Goal: Check status: Check status

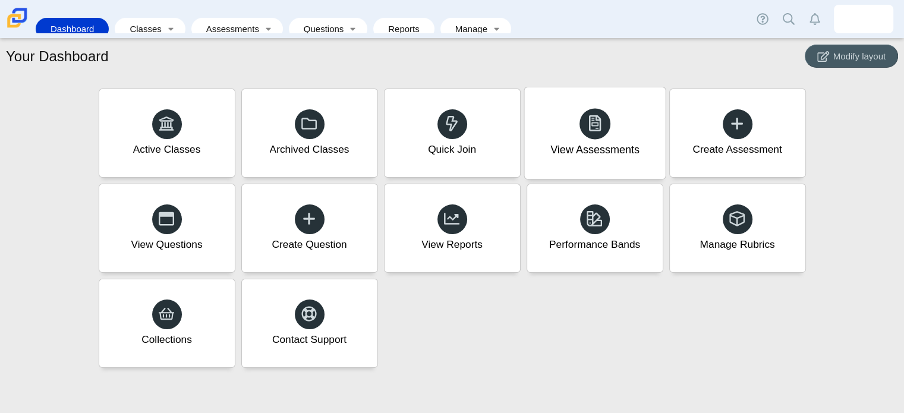
click at [616, 143] on div "View Assessments" at bounding box center [594, 150] width 89 height 15
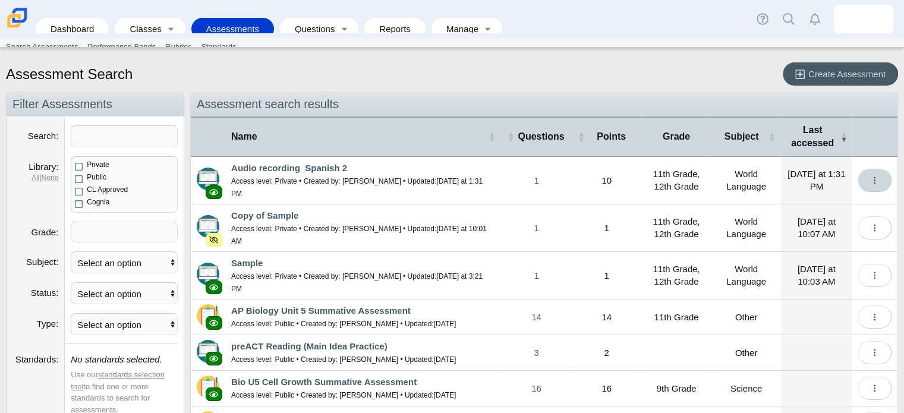
click at [870, 180] on icon "More options" at bounding box center [874, 180] width 9 height 9
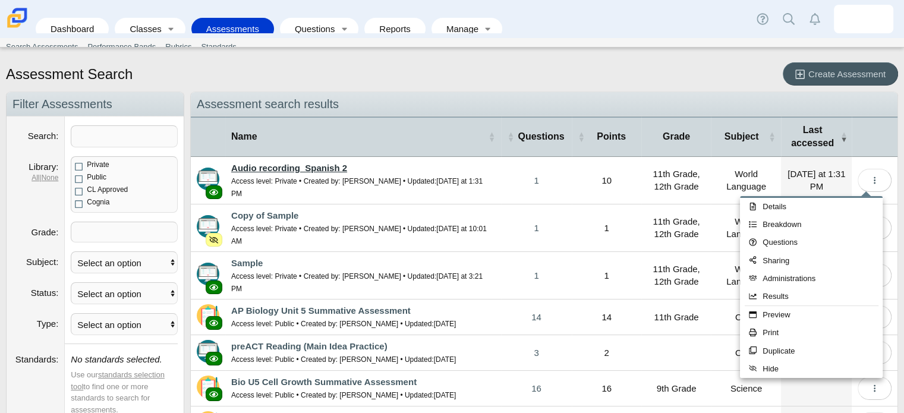
click at [333, 165] on link "Audio recording_Spanish 2" at bounding box center [289, 168] width 116 height 10
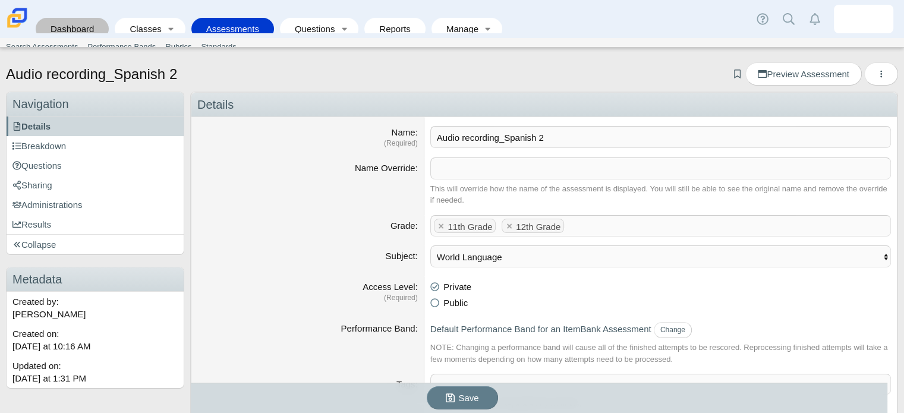
click at [88, 21] on link "Dashboard" at bounding box center [72, 29] width 61 height 22
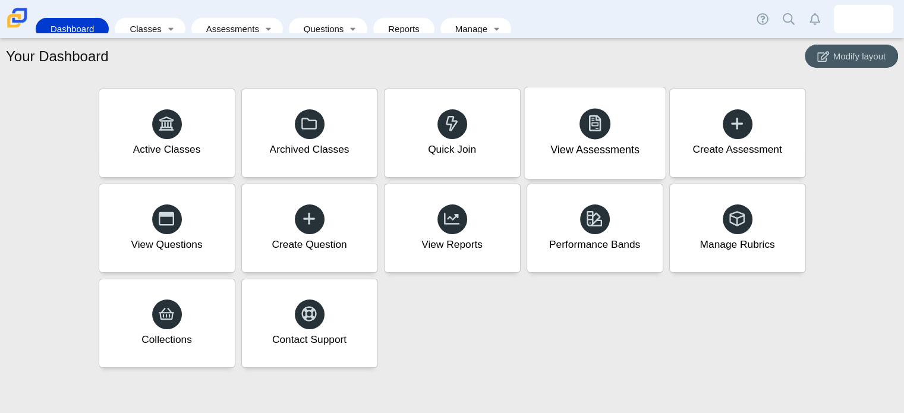
click at [580, 123] on div at bounding box center [595, 123] width 31 height 31
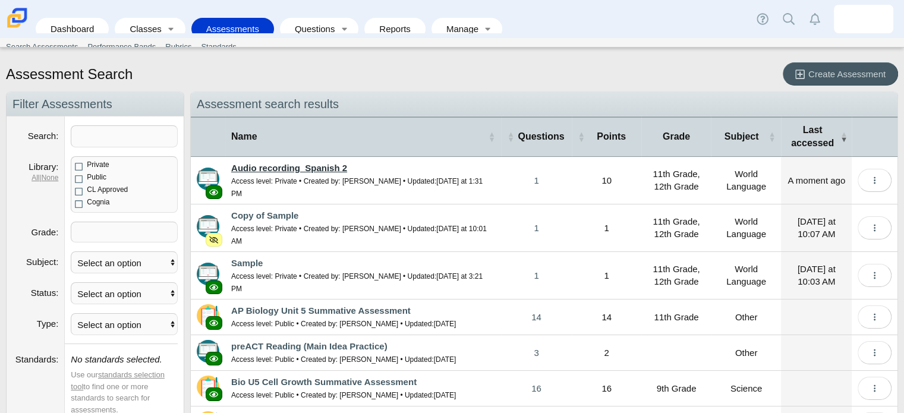
click at [319, 167] on link "Audio recording_Spanish 2" at bounding box center [289, 168] width 116 height 10
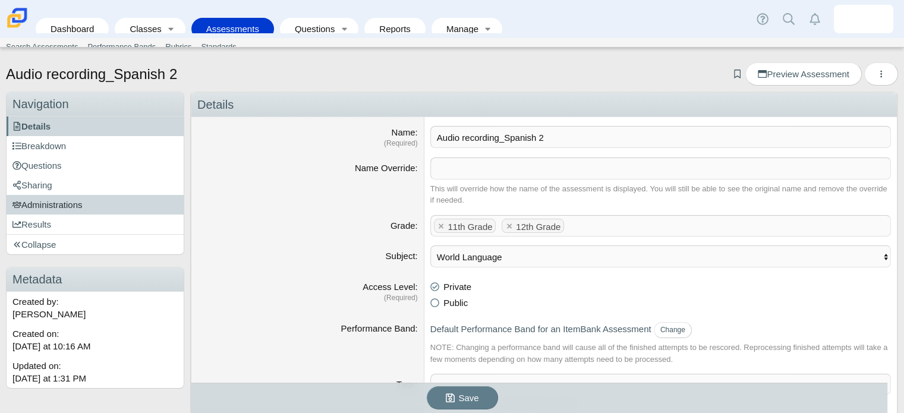
click at [38, 206] on span "Administrations" at bounding box center [47, 205] width 70 height 10
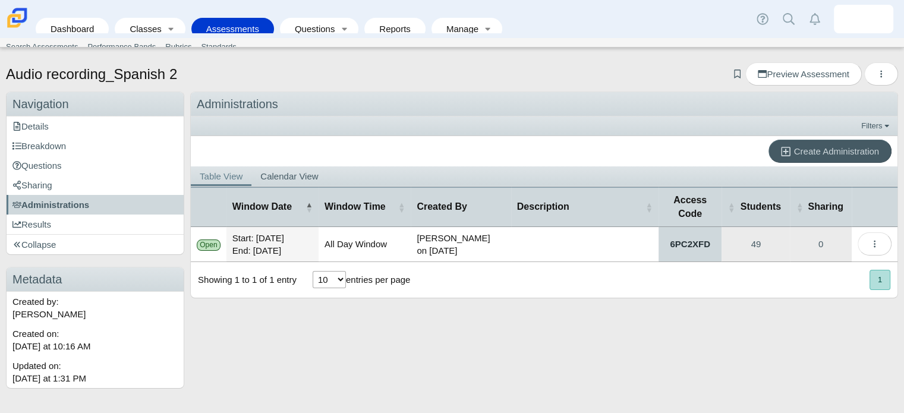
click at [685, 243] on link "6PC2XFD" at bounding box center [691, 244] width 64 height 34
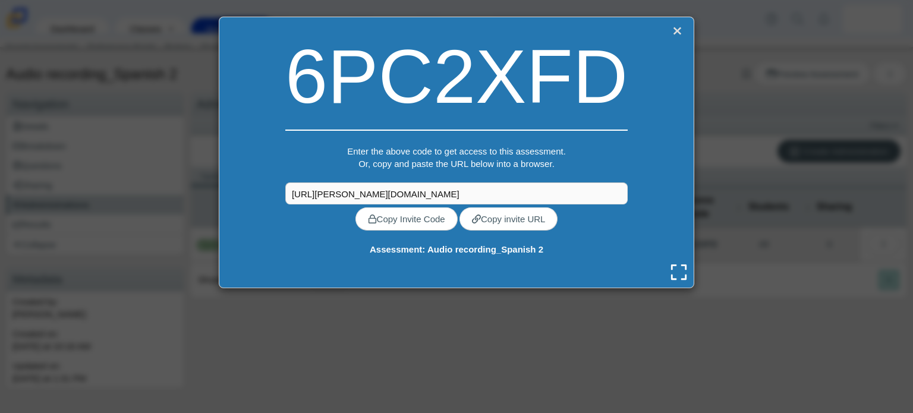
click at [675, 34] on link "Close" at bounding box center [676, 31] width 15 height 17
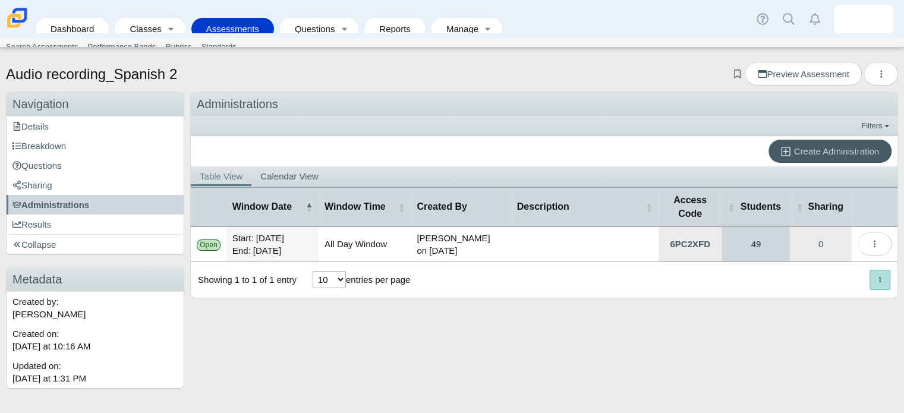
click at [761, 239] on link "49" at bounding box center [756, 244] width 68 height 34
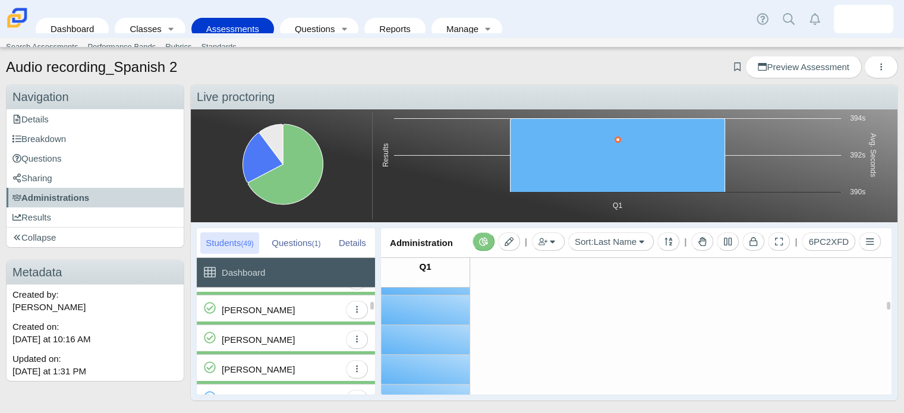
scroll to position [117, 0]
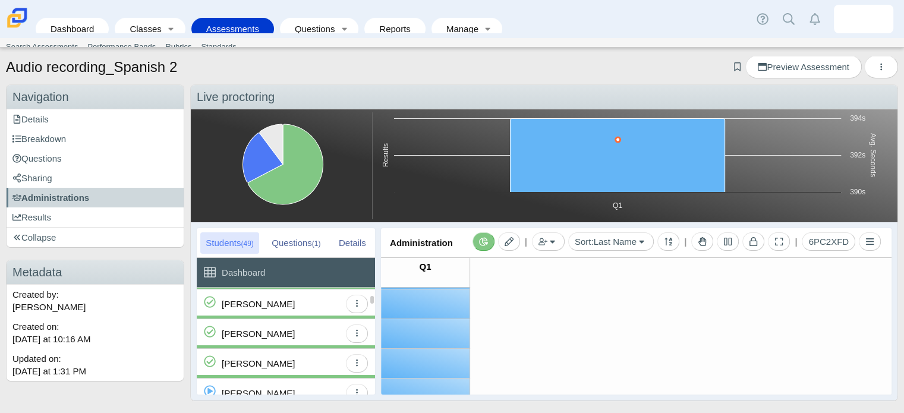
click at [267, 309] on div "Barrera, Lorena" at bounding box center [258, 304] width 73 height 29
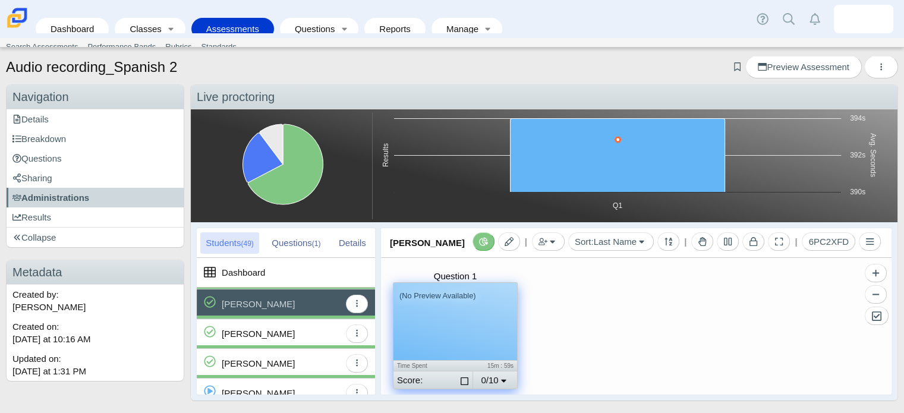
click at [499, 361] on div "15m : 59s" at bounding box center [484, 366] width 58 height 10
click at [442, 327] on div "(No Preview Available)" at bounding box center [456, 321] width 124 height 77
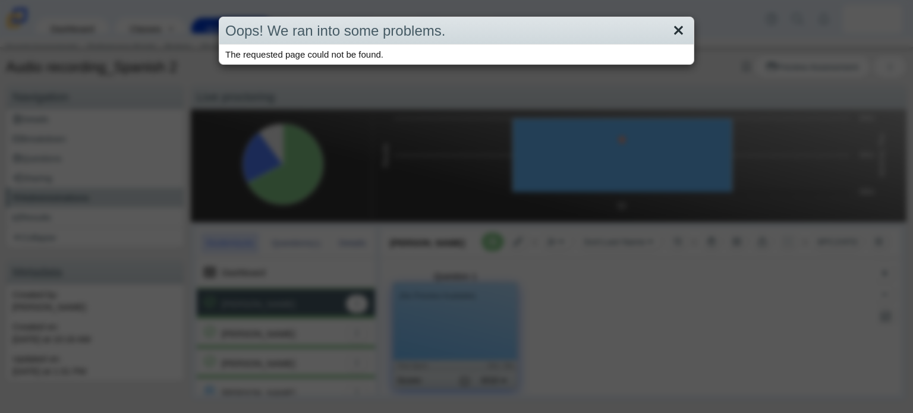
click at [679, 26] on link "Close" at bounding box center [678, 31] width 18 height 20
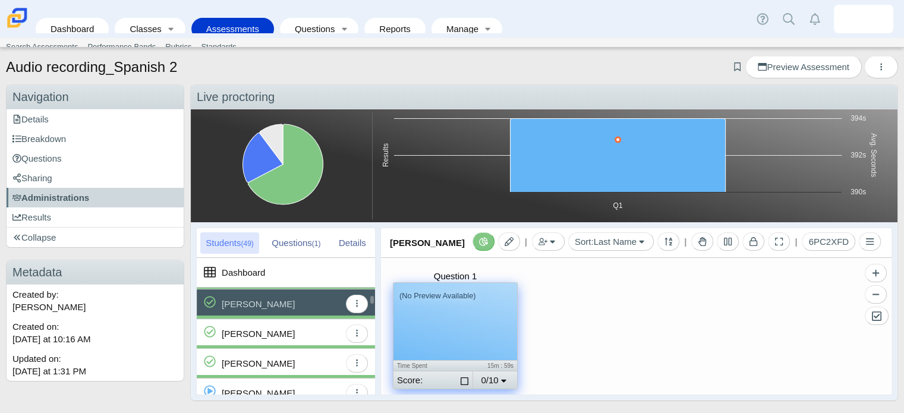
click at [276, 326] on div "[PERSON_NAME]" at bounding box center [281, 333] width 118 height 29
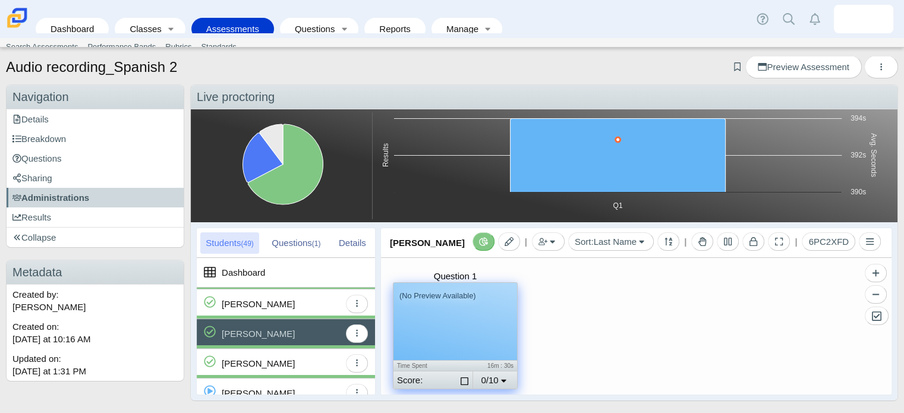
click at [439, 307] on div "(No Preview Available)" at bounding box center [456, 321] width 124 height 77
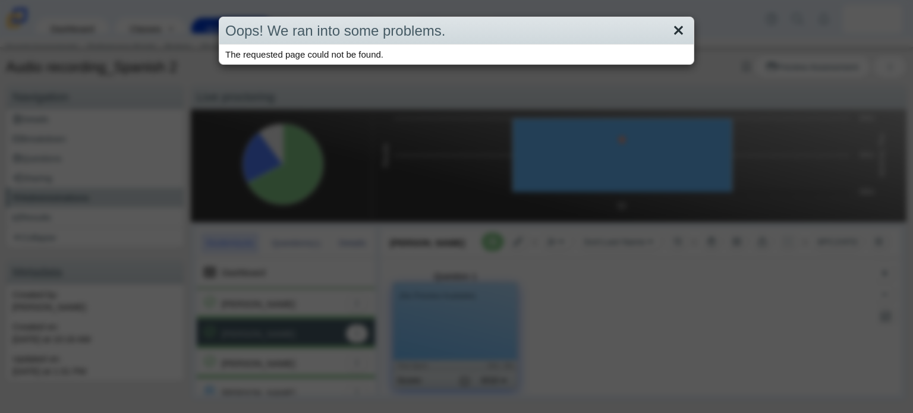
click at [672, 34] on link "Close" at bounding box center [678, 31] width 18 height 20
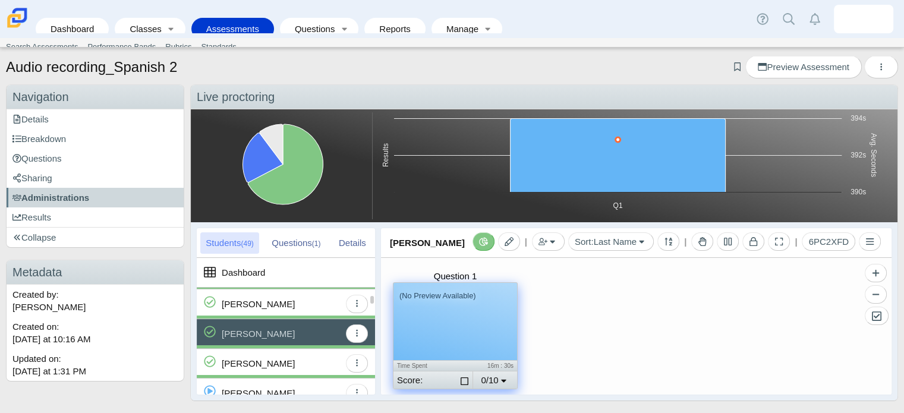
click at [310, 360] on div "[PERSON_NAME]" at bounding box center [281, 363] width 118 height 29
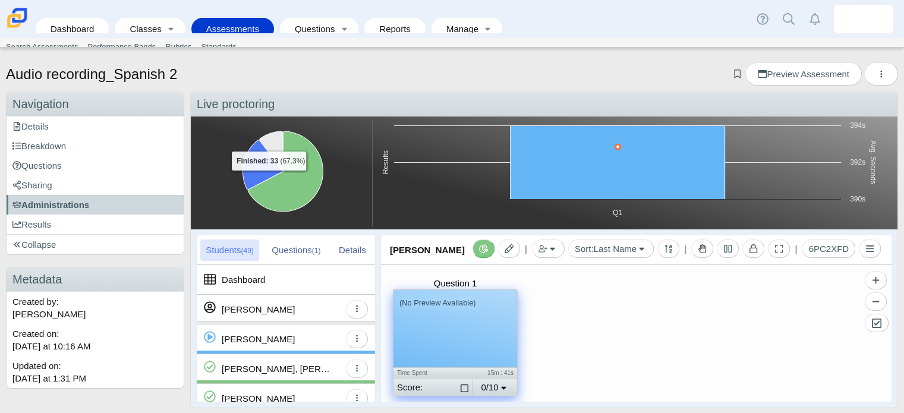
click at [331, 303] on div "[PERSON_NAME]" at bounding box center [281, 309] width 118 height 29
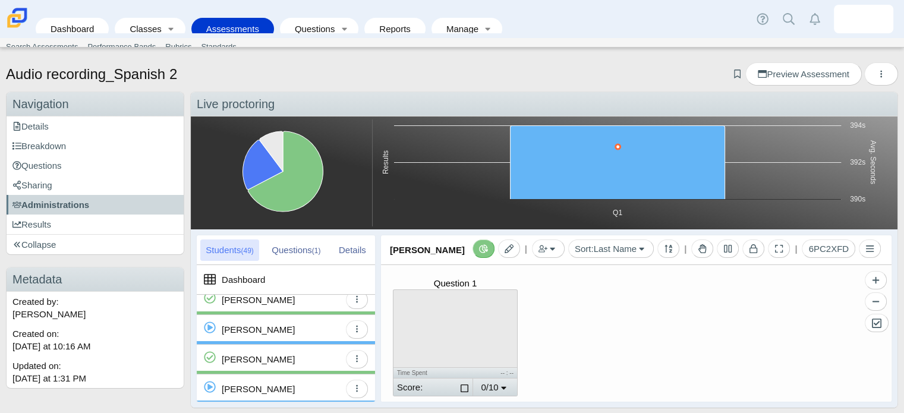
scroll to position [189, 0]
click at [297, 355] on div "Chavez, Ivan" at bounding box center [281, 358] width 118 height 29
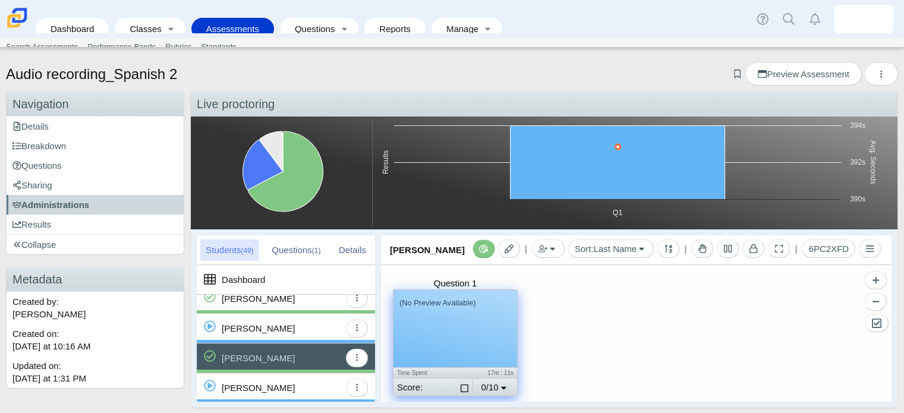
click at [466, 353] on div "(No Preview Available)" at bounding box center [456, 328] width 124 height 77
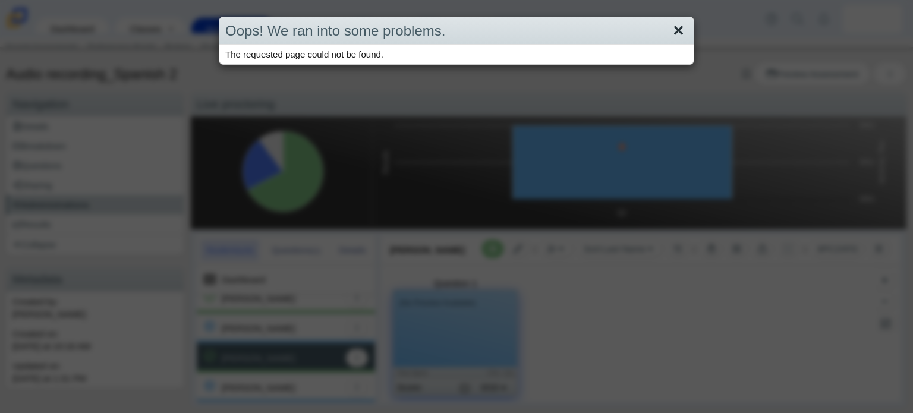
click at [671, 33] on link "Close" at bounding box center [678, 31] width 18 height 20
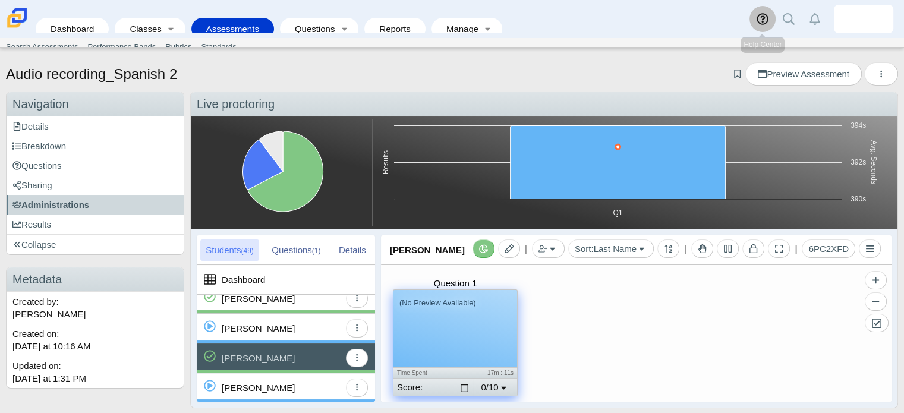
click at [753, 21] on link at bounding box center [763, 19] width 26 height 26
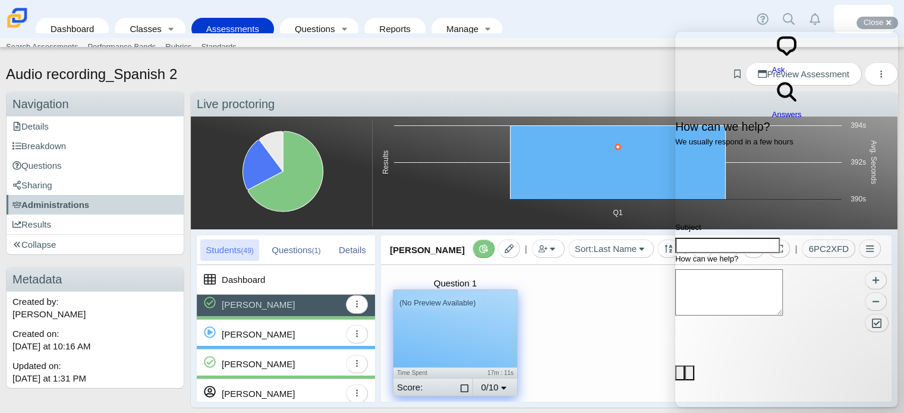
scroll to position [243, 0]
click at [295, 333] on div "[PERSON_NAME]" at bounding box center [258, 334] width 73 height 29
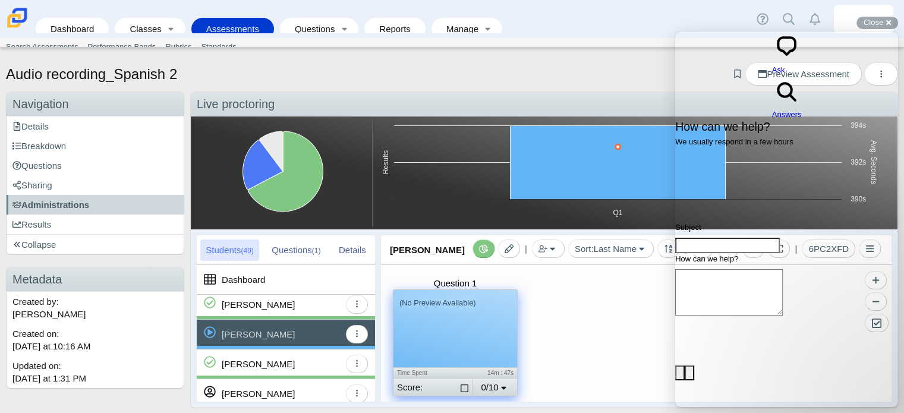
click at [311, 367] on div "[PERSON_NAME]" at bounding box center [281, 364] width 118 height 29
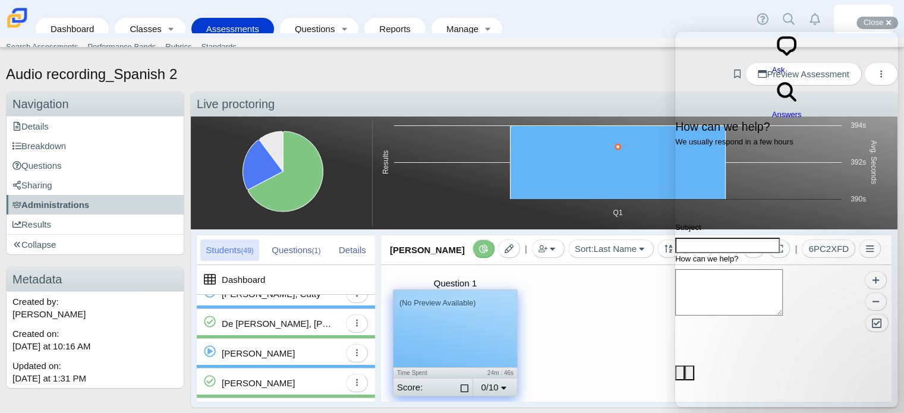
scroll to position [380, 0]
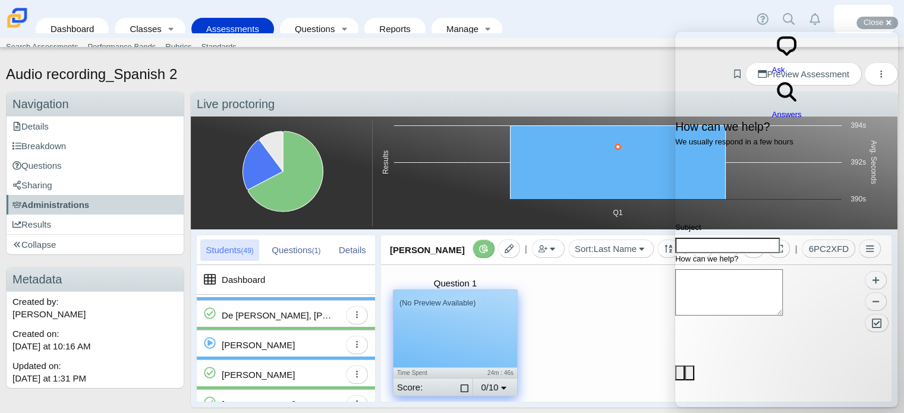
click at [276, 336] on div "[PERSON_NAME]" at bounding box center [258, 345] width 73 height 29
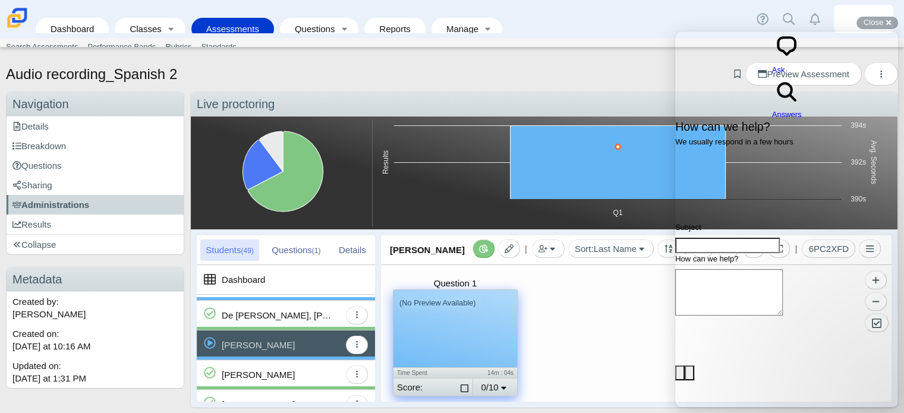
click at [272, 316] on div "De [PERSON_NAME], [PERSON_NAME]" at bounding box center [278, 315] width 113 height 29
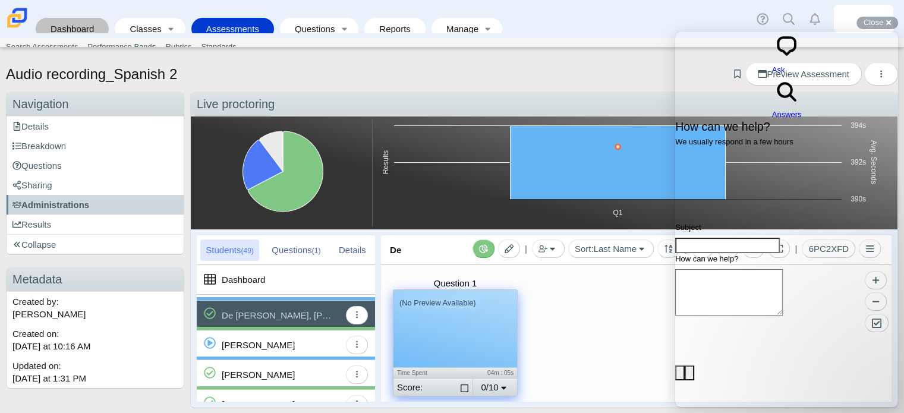
click at [55, 18] on link "Dashboard" at bounding box center [72, 29] width 61 height 22
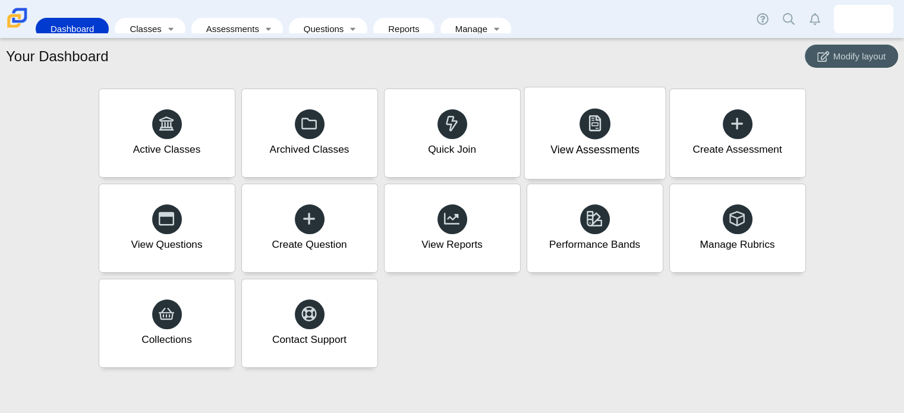
click at [559, 127] on div "View Assessments" at bounding box center [594, 133] width 141 height 92
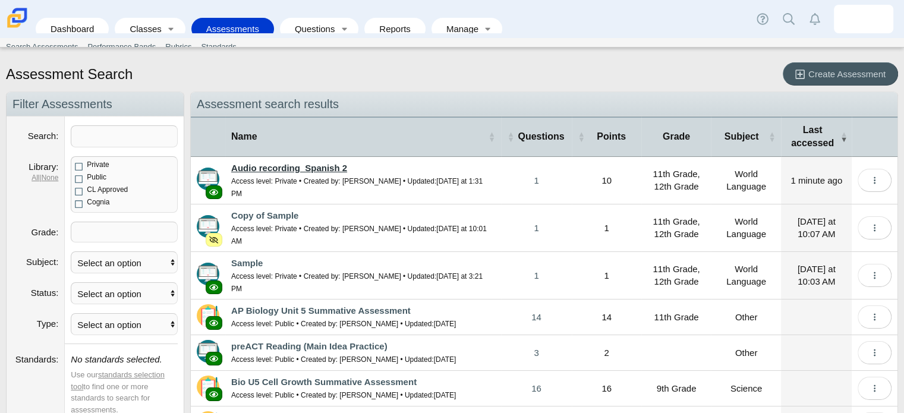
click at [311, 163] on link "Audio recording_Spanish 2" at bounding box center [289, 168] width 116 height 10
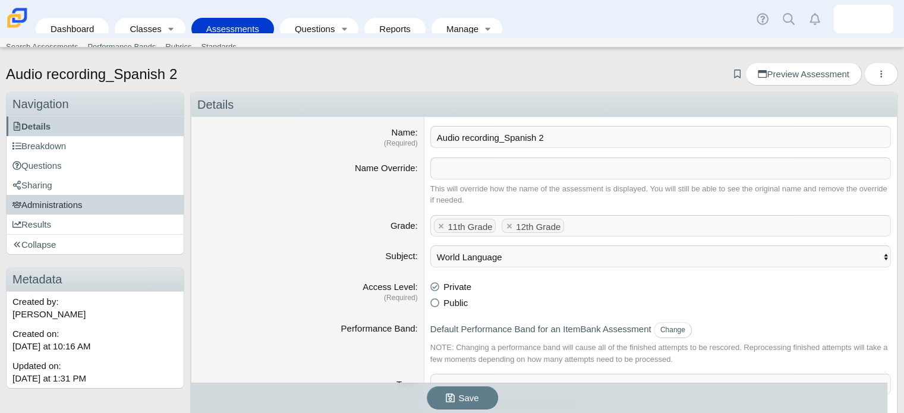
click at [90, 197] on link "Administrations" at bounding box center [95, 205] width 177 height 20
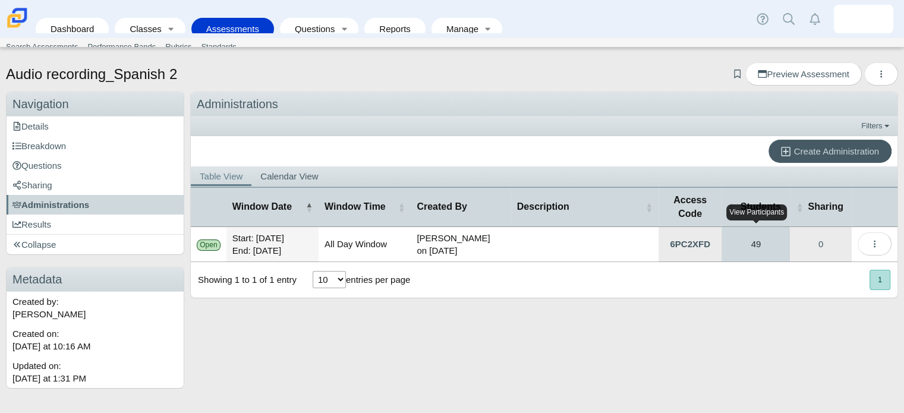
click at [761, 232] on link "49" at bounding box center [756, 244] width 68 height 34
